Goal: Check status: Check status

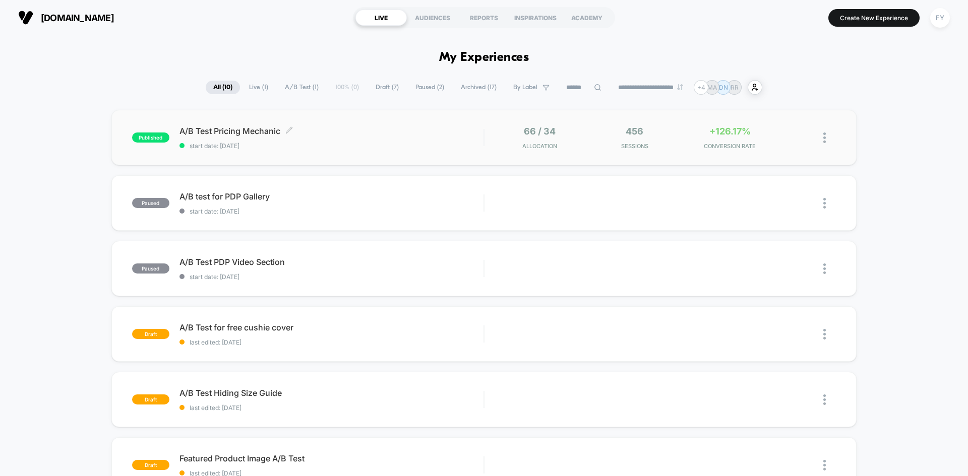
click at [421, 141] on div "A/B Test Pricing Mechanic Click to edit experience details Click to edit experi…" at bounding box center [331, 138] width 304 height 24
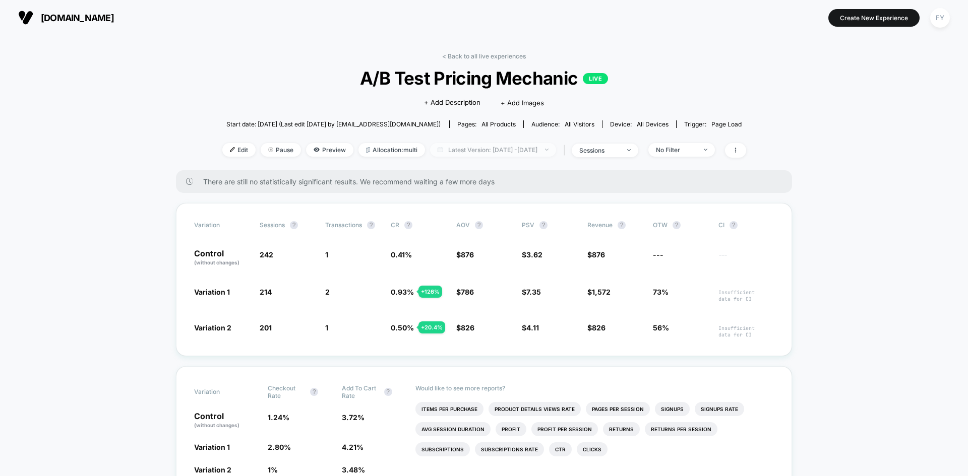
click at [451, 151] on span "Latest Version: [DATE] - [DATE]" at bounding box center [493, 150] width 126 height 14
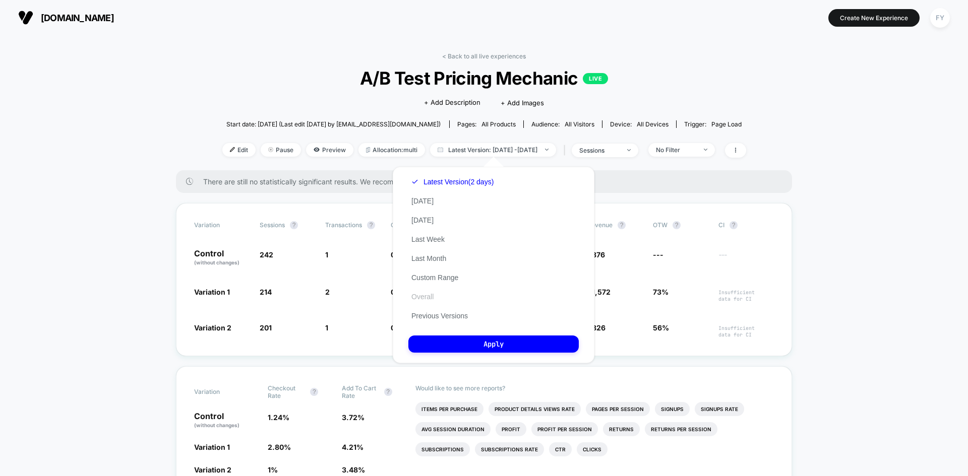
click at [428, 293] on button "Overall" at bounding box center [422, 296] width 28 height 9
click at [450, 345] on button "Apply" at bounding box center [493, 344] width 170 height 17
